Goal: Information Seeking & Learning: Learn about a topic

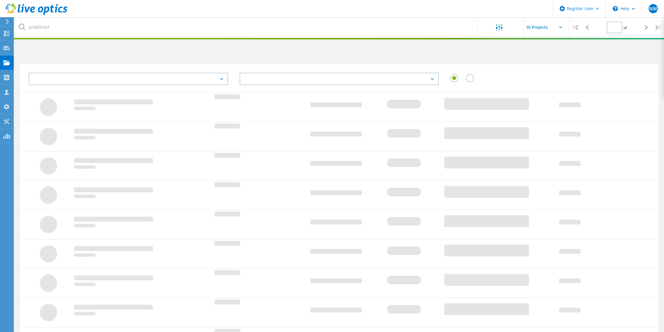
type input "1"
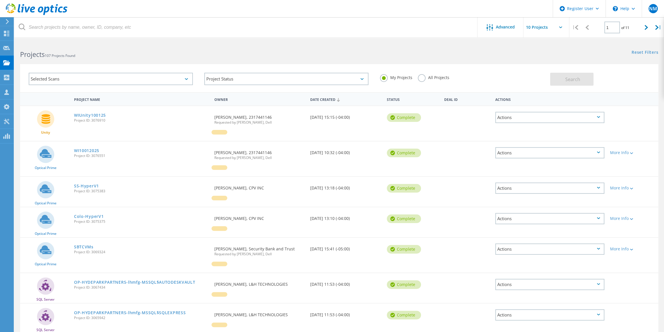
click at [424, 76] on label "All Projects" at bounding box center [433, 76] width 31 height 5
click at [0, 0] on input "All Projects" at bounding box center [0, 0] width 0 height 0
click at [315, 44] on div "Projects 107 Projects Found" at bounding box center [176, 49] width 325 height 15
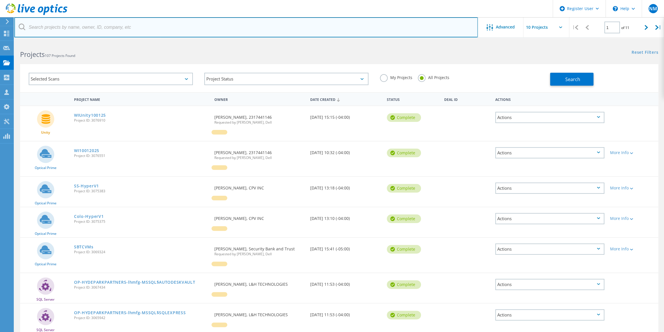
click at [315, 36] on input "text" at bounding box center [246, 27] width 464 height 20
type input "cpv"
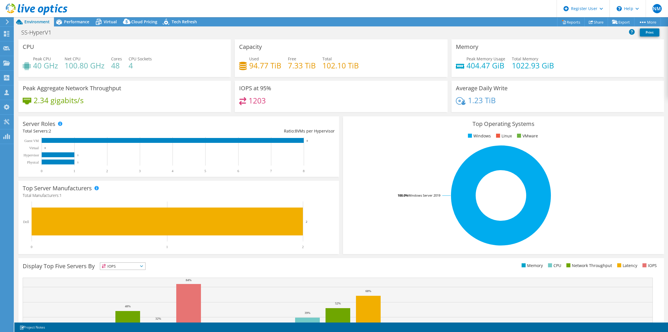
select select "USD"
click at [230, 81] on div "Peak Aggregate Network Throughput 2.34 gigabits/s" at bounding box center [124, 96] width 216 height 31
click at [86, 22] on span "Performance" at bounding box center [76, 21] width 25 height 5
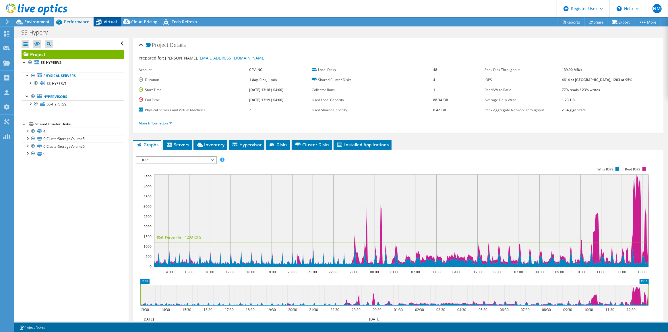
click at [108, 18] on div "Virtual" at bounding box center [108, 21] width 28 height 9
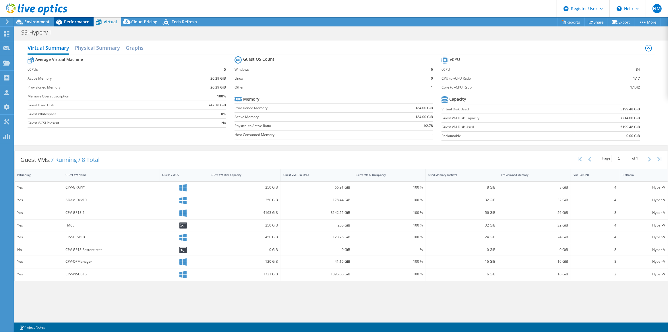
click at [82, 25] on div "Performance" at bounding box center [74, 21] width 40 height 9
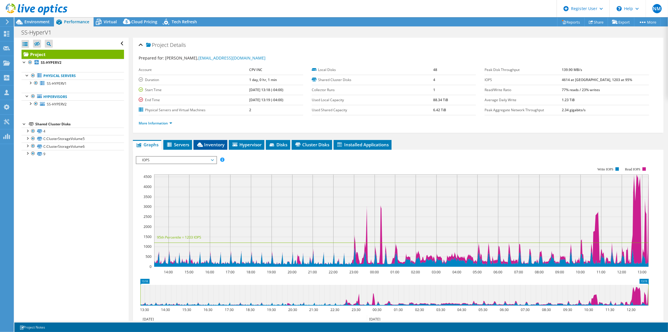
click at [215, 143] on span "Inventory" at bounding box center [210, 144] width 28 height 6
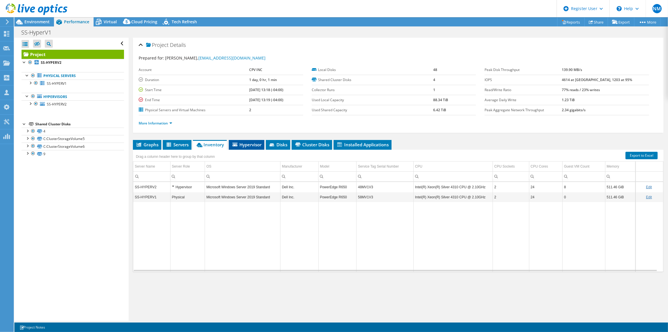
click at [252, 146] on span "Hypervisor" at bounding box center [247, 144] width 30 height 6
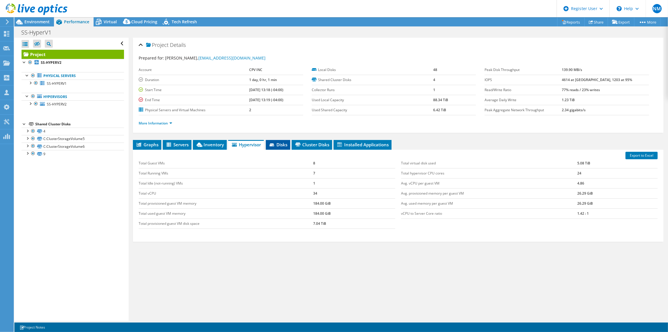
click at [287, 143] on span "Disks" at bounding box center [278, 144] width 19 height 6
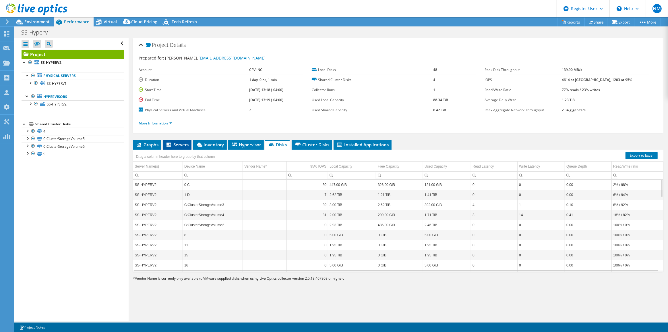
click at [186, 142] on span "Servers" at bounding box center [177, 144] width 23 height 6
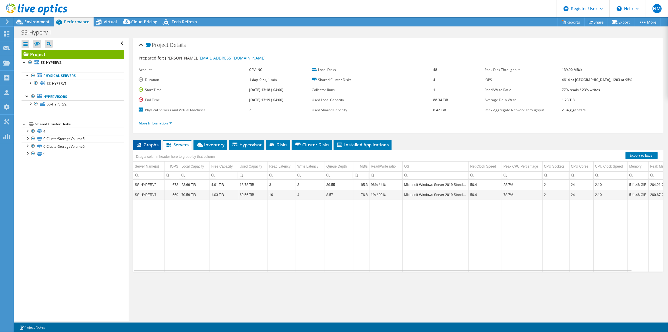
click at [157, 141] on span "Graphs" at bounding box center [147, 144] width 23 height 6
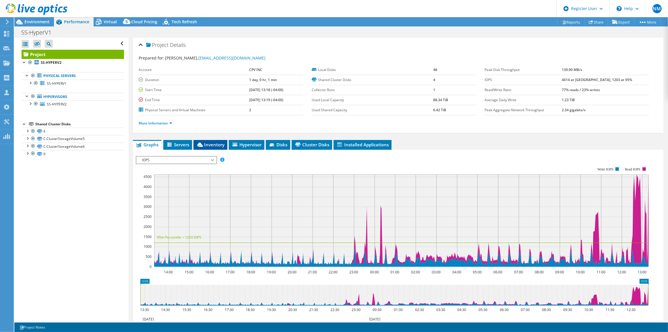
click at [211, 146] on span "Inventory" at bounding box center [210, 144] width 28 height 6
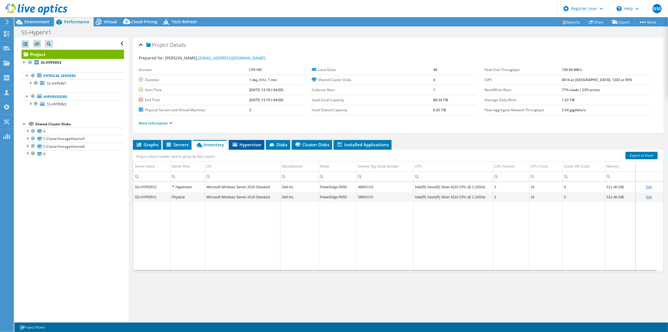
click at [241, 144] on span "Hypervisor" at bounding box center [247, 144] width 30 height 6
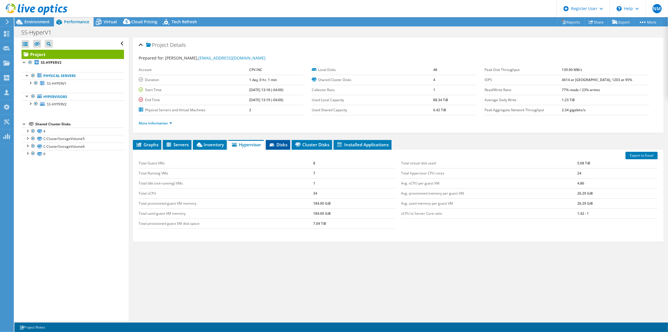
click at [286, 141] on span "Disks" at bounding box center [278, 144] width 19 height 6
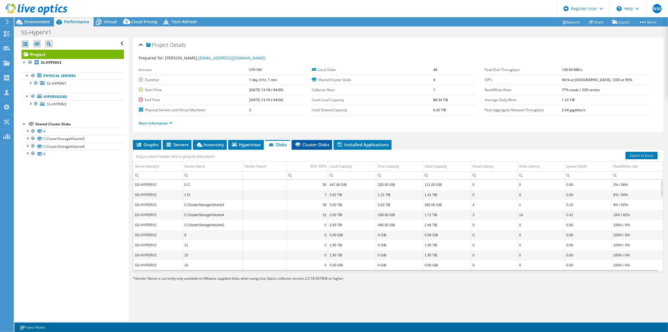
click at [308, 141] on span "Cluster Disks" at bounding box center [311, 144] width 35 height 6
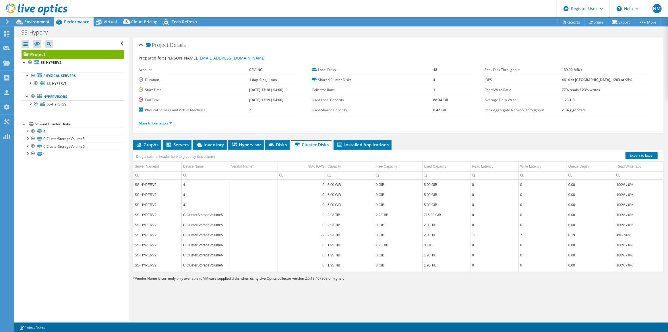
click at [159, 121] on link "More Information" at bounding box center [156, 123] width 34 height 5
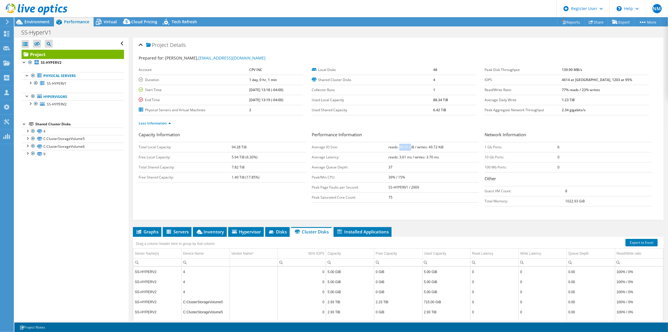
drag, startPoint x: 398, startPoint y: 143, endPoint x: 408, endPoint y: 147, distance: 10.6
click at [408, 147] on b "reads: 96.51 KiB / writes: 49.72 KiB" at bounding box center [415, 146] width 55 height 5
click at [222, 230] on span "Inventory" at bounding box center [210, 231] width 28 height 6
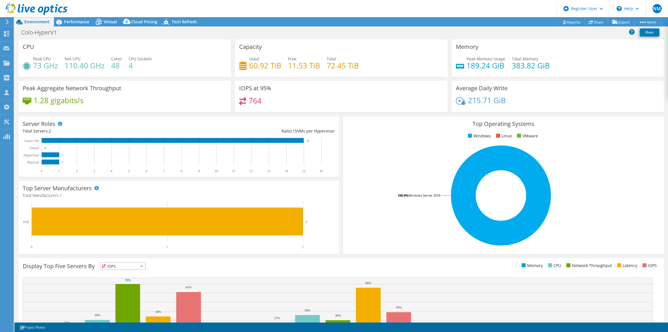
select select "USD"
click at [82, 24] on span "Performance" at bounding box center [76, 21] width 25 height 5
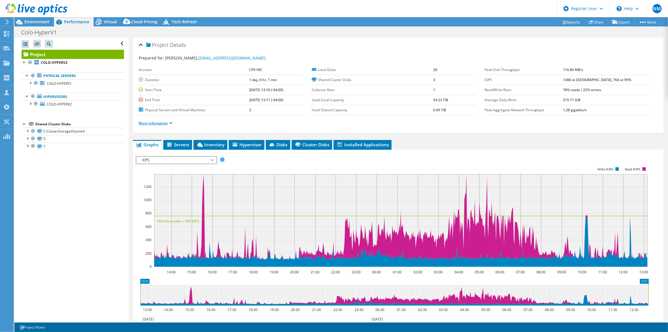
click at [146, 122] on link "More Information" at bounding box center [156, 123] width 34 height 5
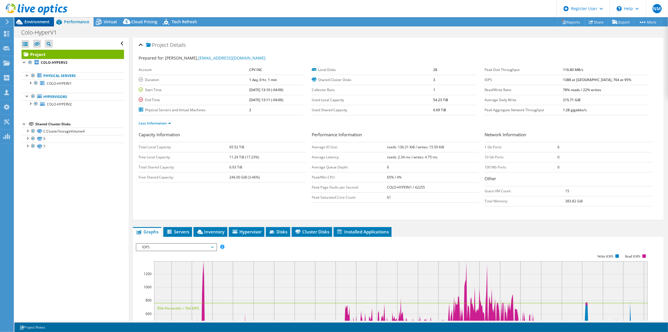
click at [48, 20] on span "Environment" at bounding box center [36, 21] width 25 height 5
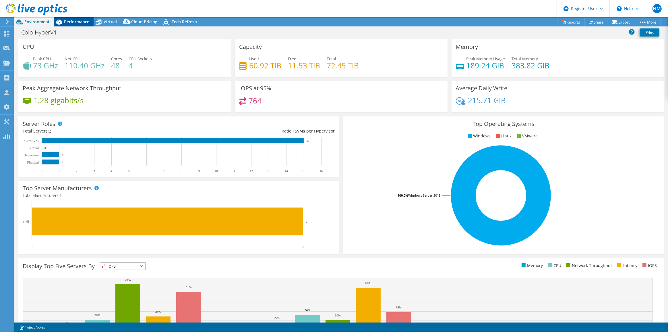
click at [83, 20] on span "Performance" at bounding box center [76, 21] width 25 height 5
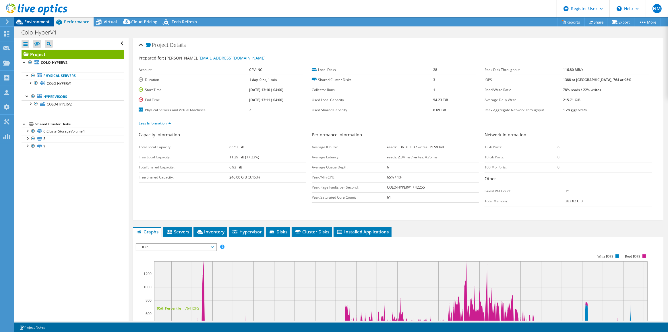
click at [46, 23] on span "Environment" at bounding box center [36, 21] width 25 height 5
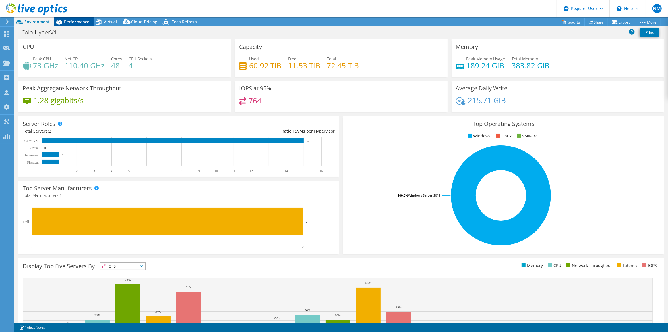
click at [70, 25] on div "Performance" at bounding box center [74, 21] width 40 height 9
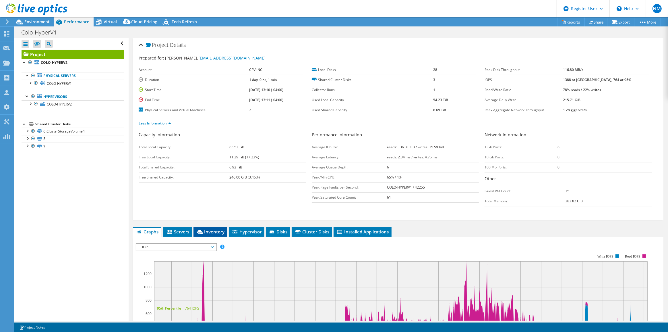
click at [215, 233] on li "Inventory" at bounding box center [210, 232] width 34 height 10
